Goal: Information Seeking & Learning: Learn about a topic

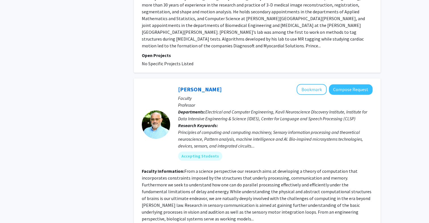
scroll to position [463, 0]
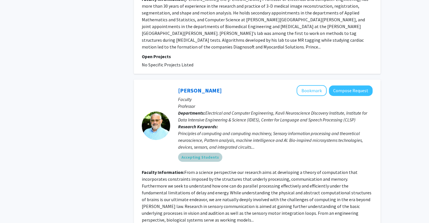
click at [204, 153] on mat-chip "Accepting Students" at bounding box center [200, 157] width 44 height 9
click at [239, 151] on div "Accepting Students" at bounding box center [275, 156] width 197 height 11
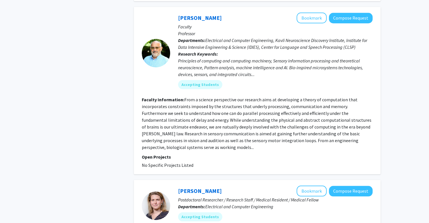
scroll to position [535, 0]
click at [263, 79] on div "Accepting Students" at bounding box center [275, 84] width 197 height 11
click at [272, 79] on div "Accepting Students" at bounding box center [275, 84] width 197 height 11
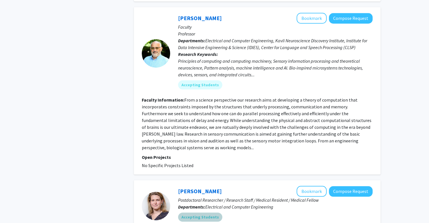
click at [283, 211] on div "Accepting Students" at bounding box center [275, 216] width 197 height 11
